Goal: Information Seeking & Learning: Understand process/instructions

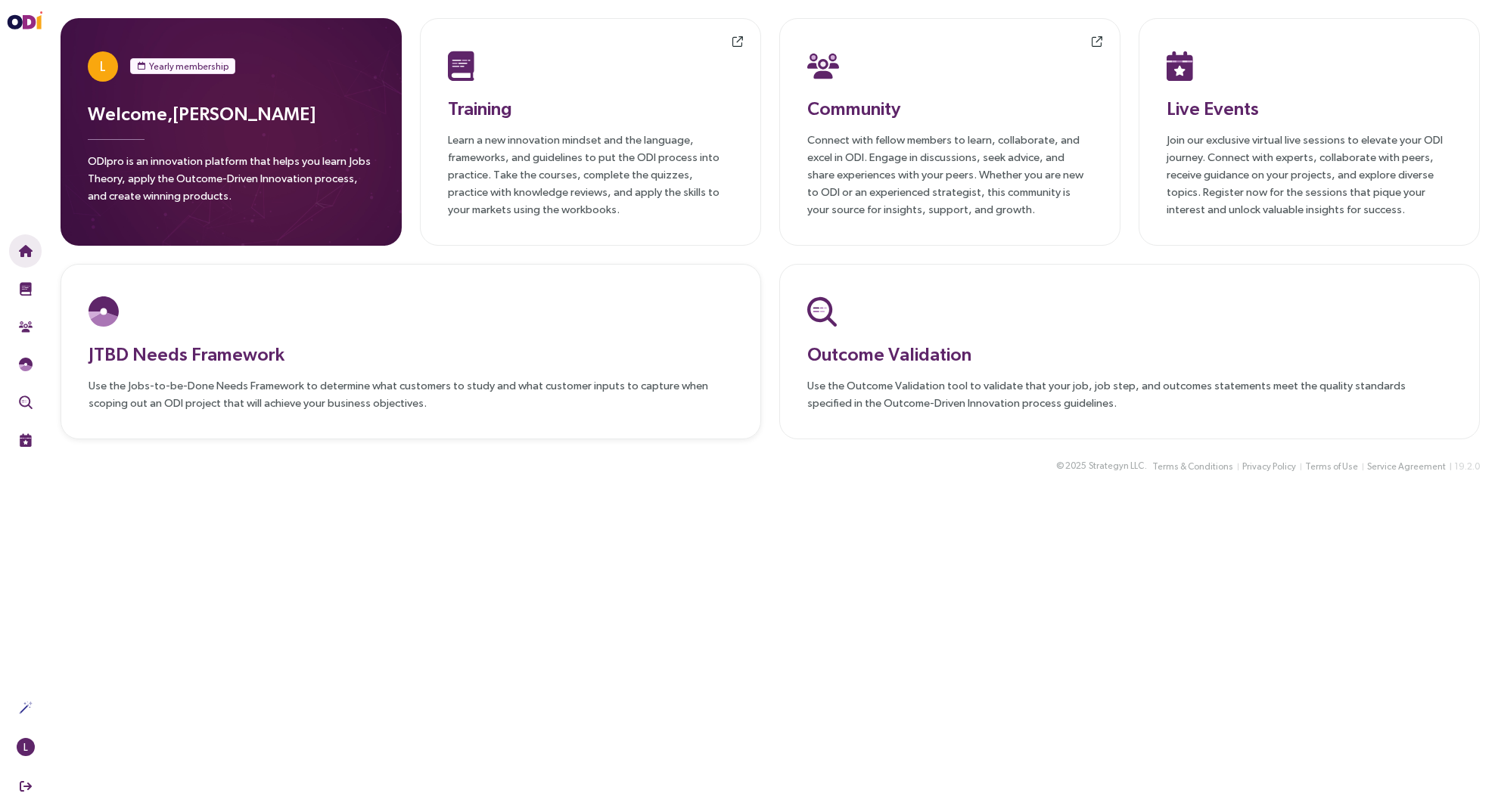
click at [451, 316] on div at bounding box center [411, 311] width 644 height 40
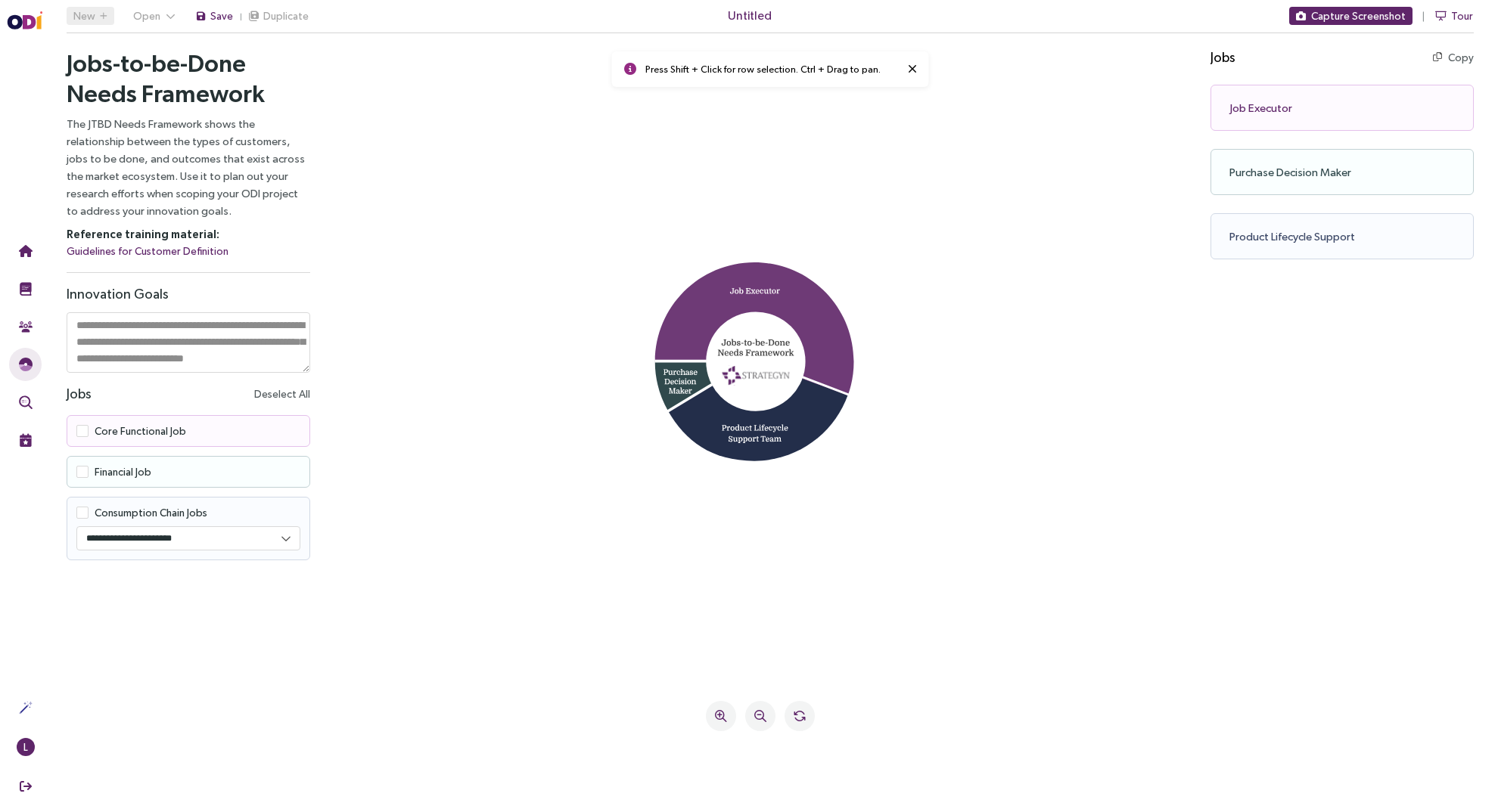
click at [762, 280] on icon at bounding box center [755, 329] width 199 height 133
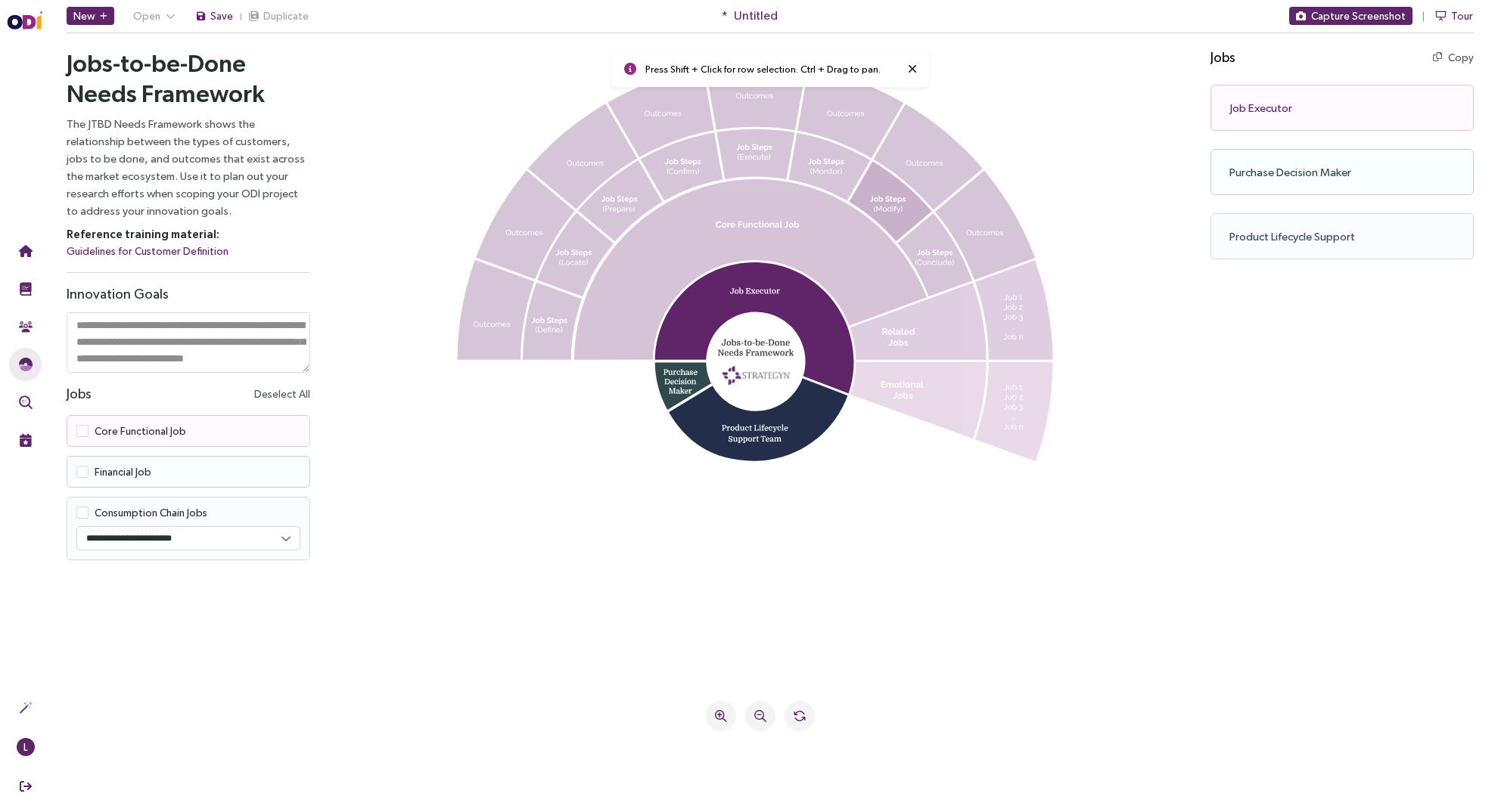
click at [891, 193] on icon at bounding box center [891, 200] width 84 height 82
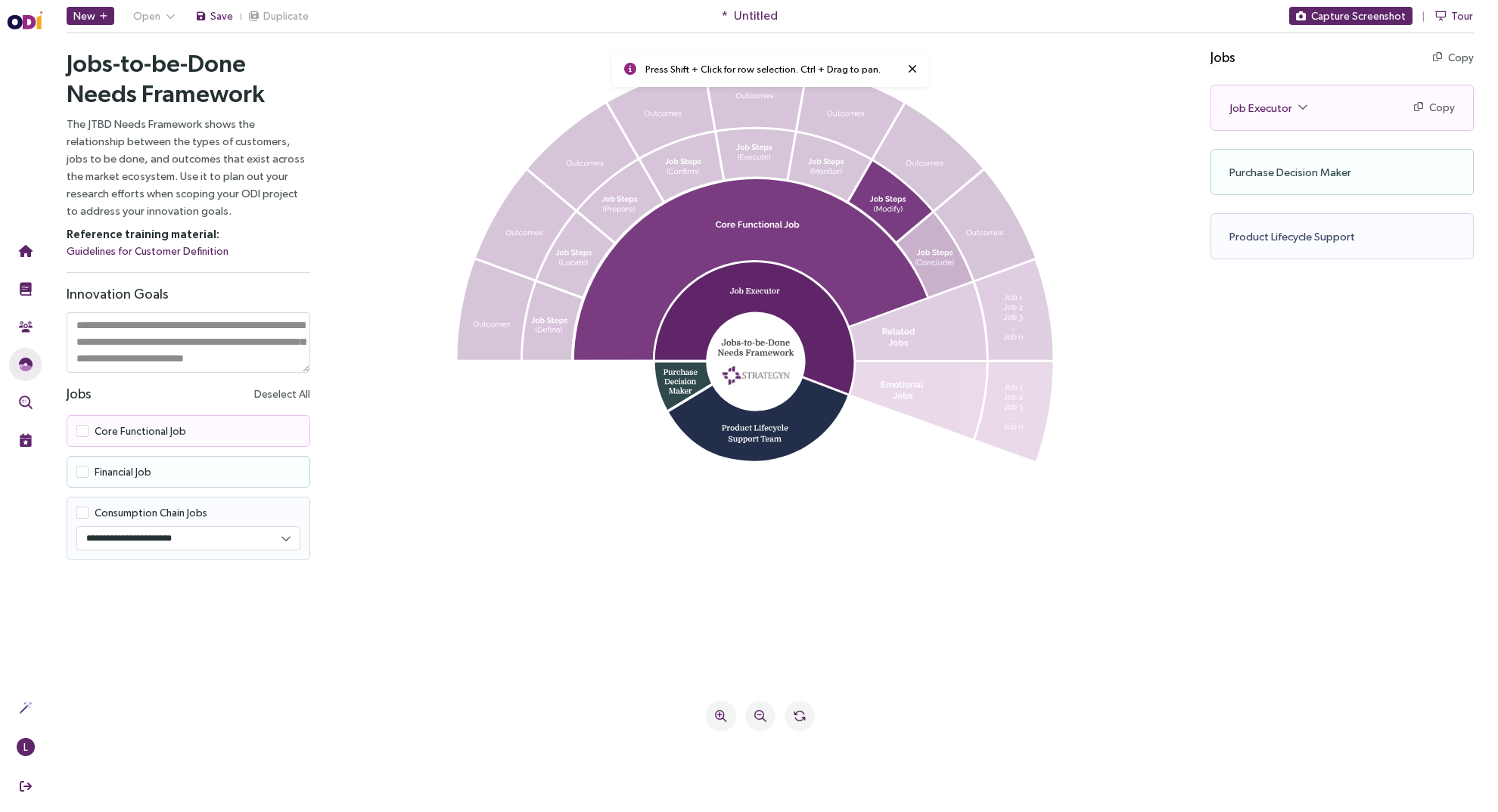
click at [940, 255] on icon at bounding box center [936, 254] width 77 height 85
click at [814, 170] on icon at bounding box center [830, 166] width 82 height 69
click at [548, 310] on icon at bounding box center [552, 321] width 59 height 78
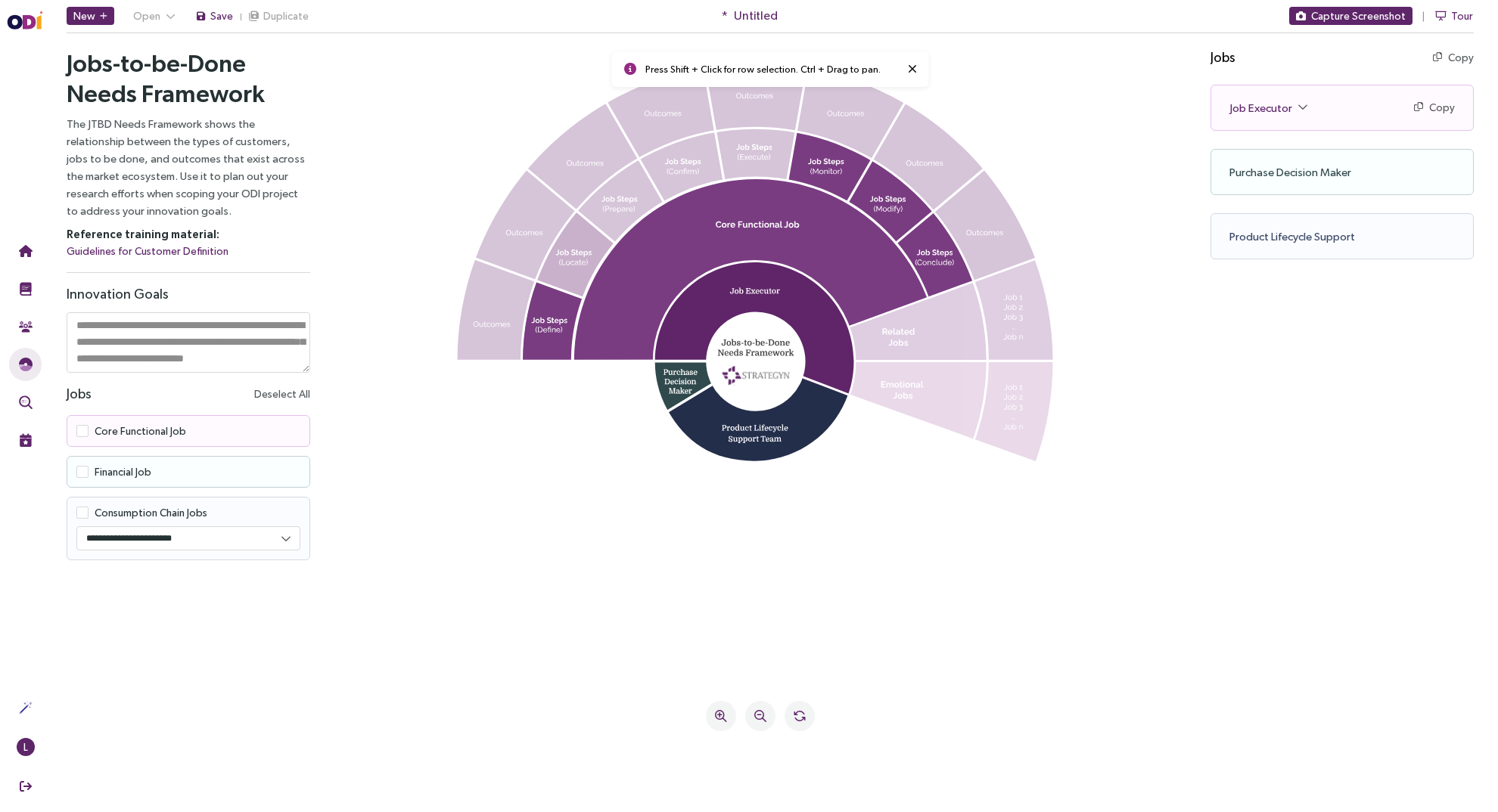
click at [590, 238] on icon at bounding box center [576, 255] width 77 height 85
click at [622, 200] on icon at bounding box center [620, 200] width 85 height 82
click at [687, 173] on icon at bounding box center [681, 166] width 82 height 69
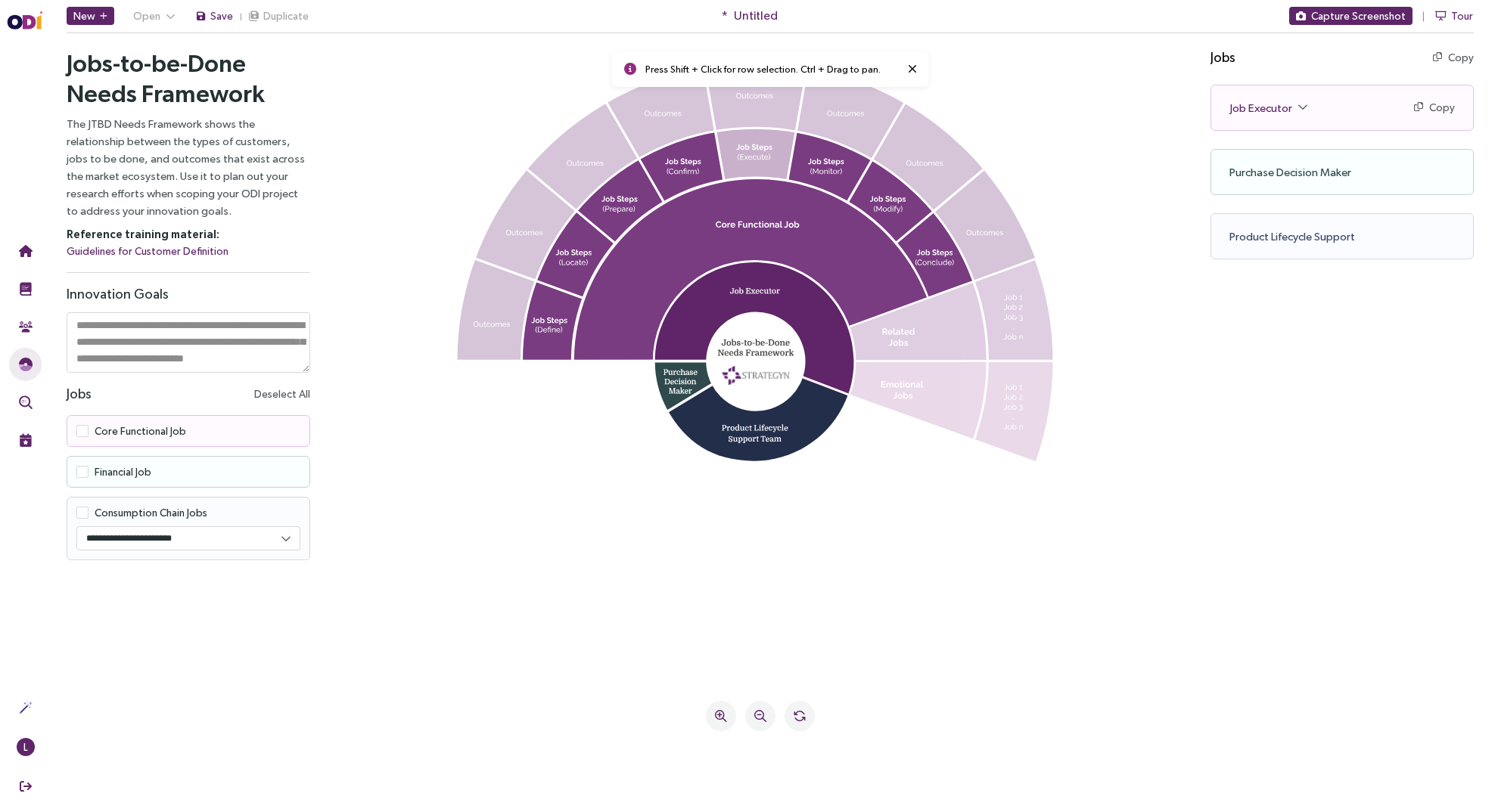
click at [751, 158] on icon at bounding box center [755, 154] width 78 height 52
drag, startPoint x: 751, startPoint y: 357, endPoint x: 817, endPoint y: 456, distance: 119.0
click at [827, 460] on icon at bounding box center [761, 368] width 826 height 608
click at [720, 715] on icon at bounding box center [720, 716] width 12 height 12
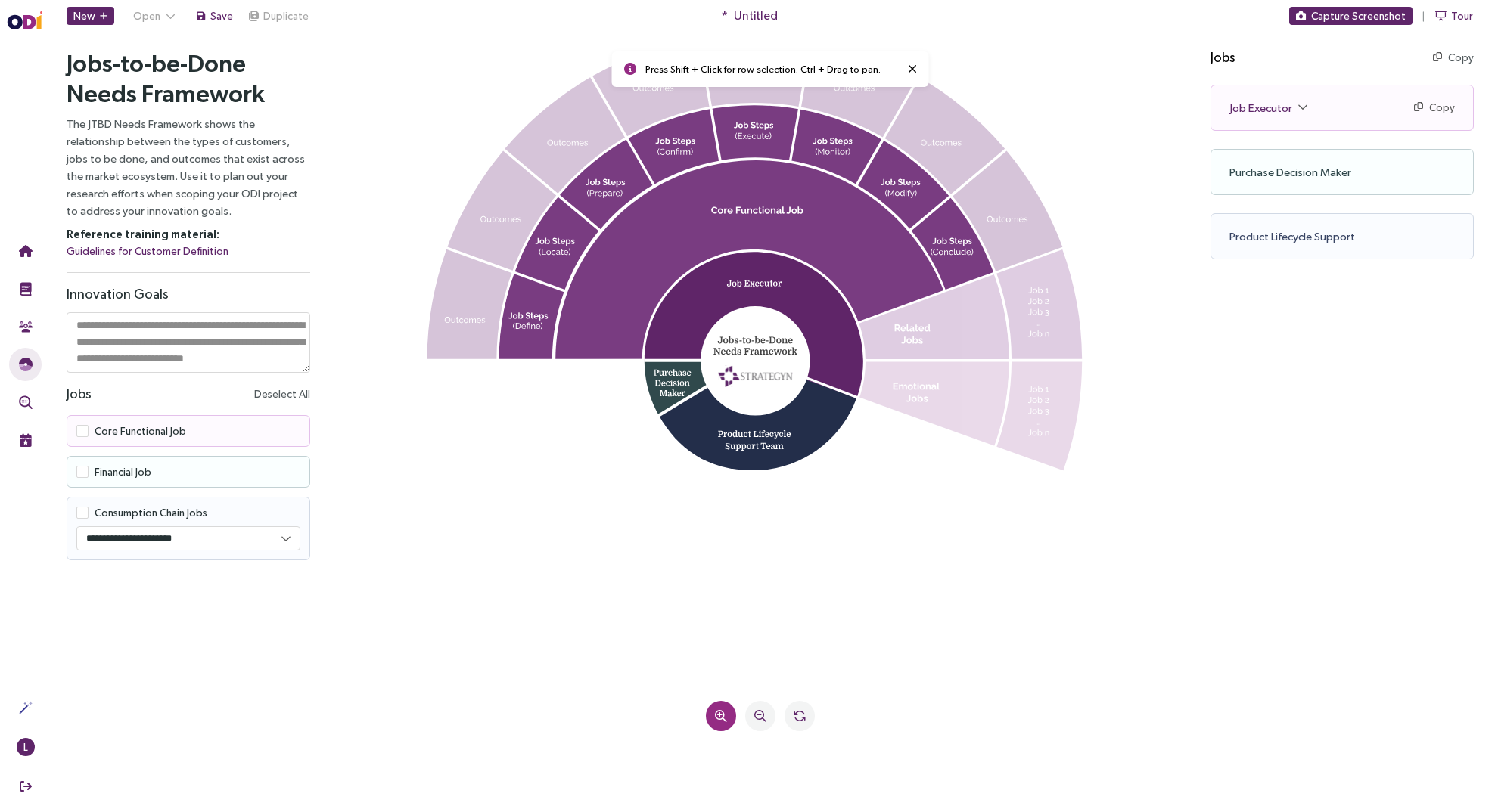
click at [720, 715] on icon at bounding box center [720, 716] width 12 height 12
